Goal: Transaction & Acquisition: Subscribe to service/newsletter

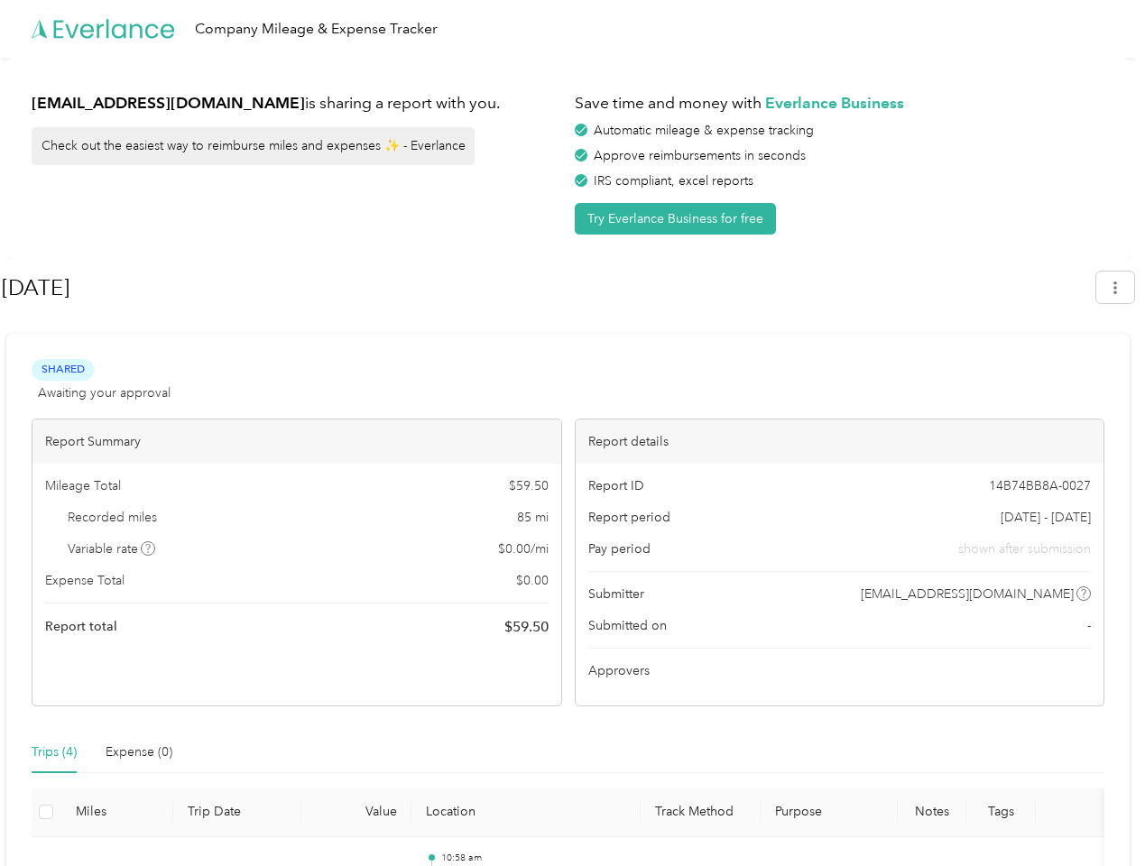
click at [575, 433] on div "Report details" at bounding box center [839, 441] width 529 height 44
click at [572, 29] on div "Company Mileage & Expense Tracker" at bounding box center [568, 29] width 1136 height 58
click at [678, 218] on button "Try Everlance Business for free" at bounding box center [675, 219] width 201 height 32
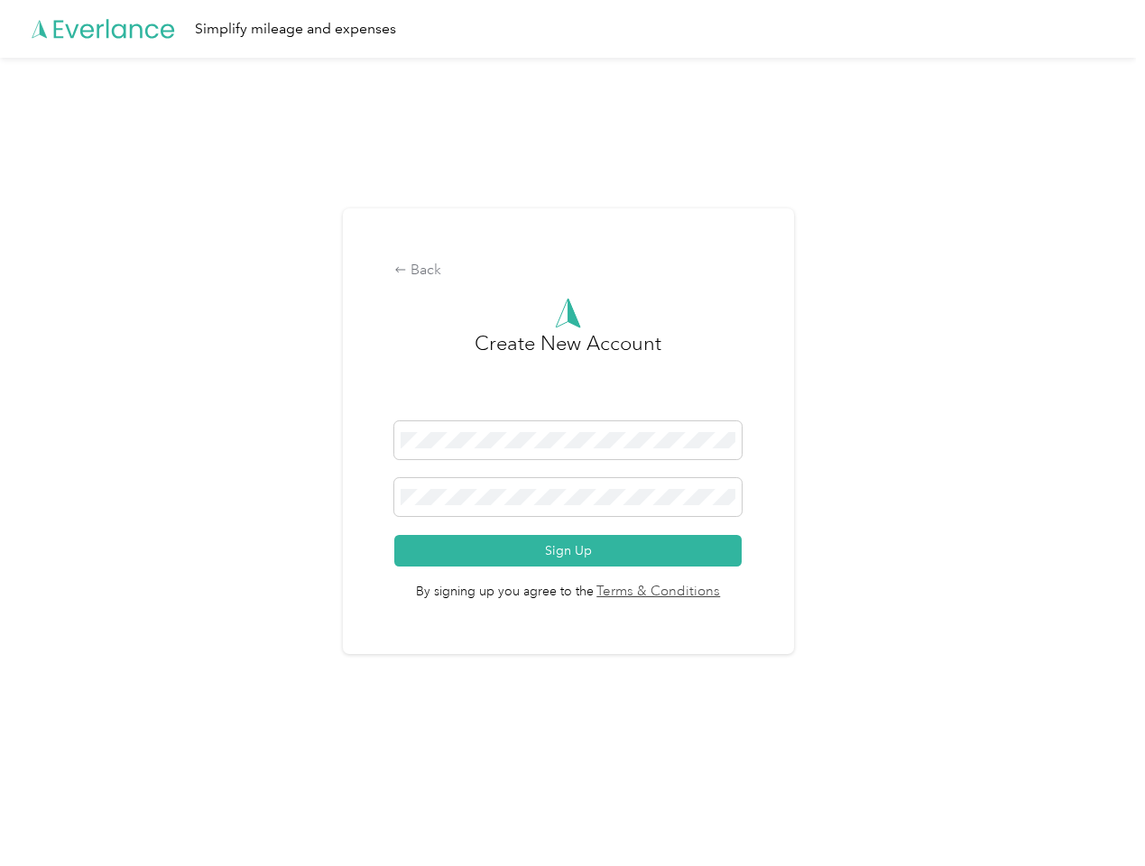
click at [547, 288] on div "Back Create New Account Sign Up By signing up you agree to the Terms & Conditio…" at bounding box center [568, 431] width 451 height 446
click at [1124, 287] on div "Back Create New Account Sign Up By signing up you agree to the Terms & Conditio…" at bounding box center [568, 439] width 1136 height 762
click at [149, 548] on div "Back Create New Account Sign Up By signing up you agree to the Terms & Conditio…" at bounding box center [568, 439] width 1136 height 762
click at [711, 593] on link "Terms & Conditions" at bounding box center [656, 592] width 127 height 21
click at [54, 752] on div "Back Create New Account Sign Up By signing up you agree to the Terms & Conditio…" at bounding box center [568, 439] width 1136 height 762
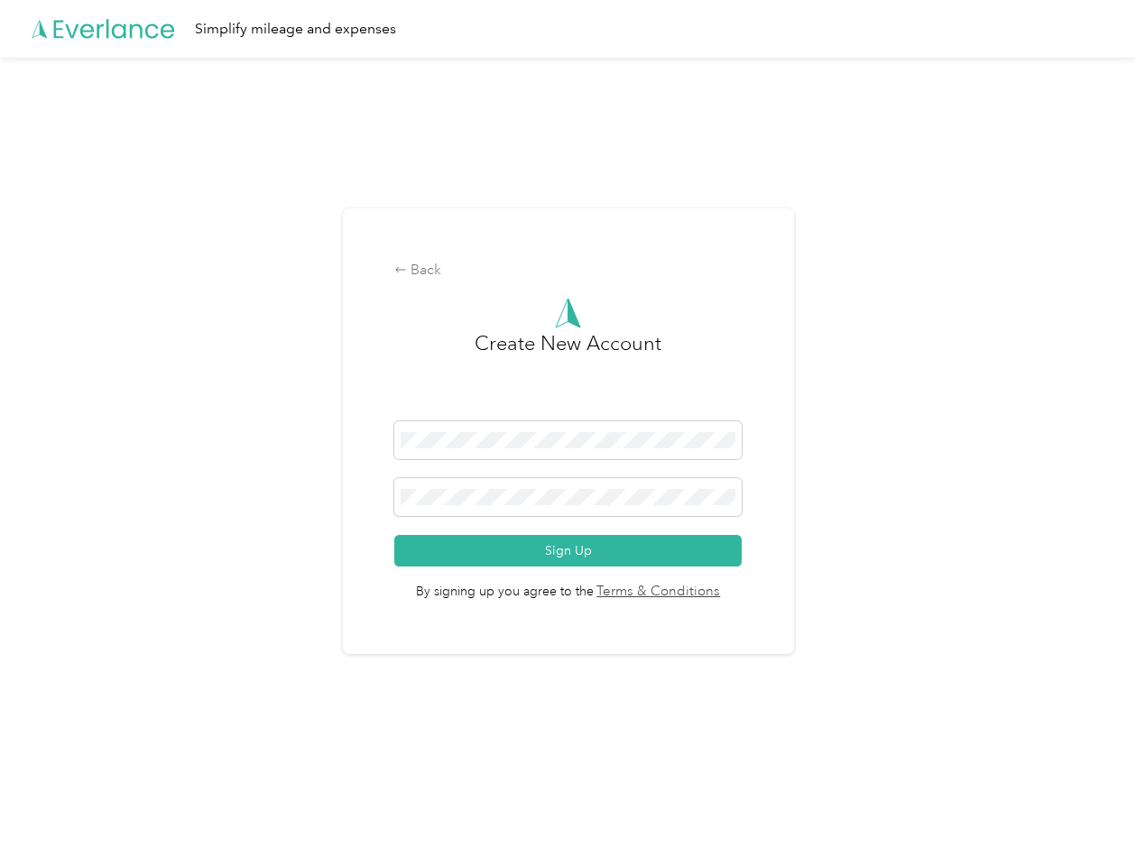
click at [139, 752] on div "Back Create New Account Sign Up By signing up you agree to the Terms & Conditio…" at bounding box center [568, 439] width 1136 height 762
click at [46, 812] on div "Back Create New Account Sign Up By signing up you agree to the Terms & Conditio…" at bounding box center [568, 439] width 1136 height 762
